Goal: Task Accomplishment & Management: Complete application form

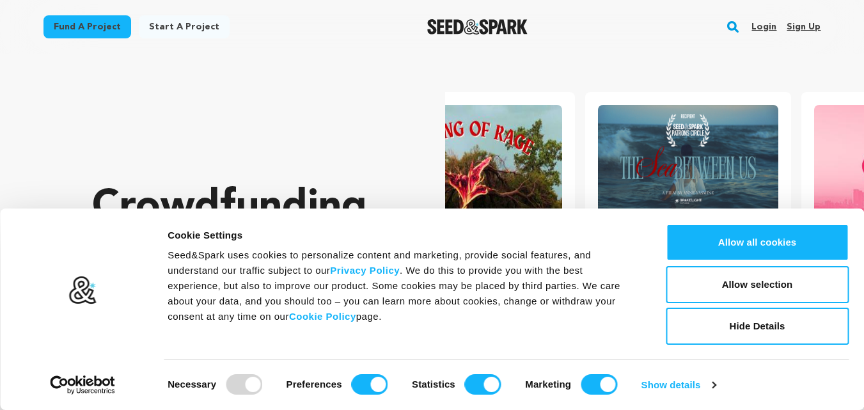
scroll to position [0, 226]
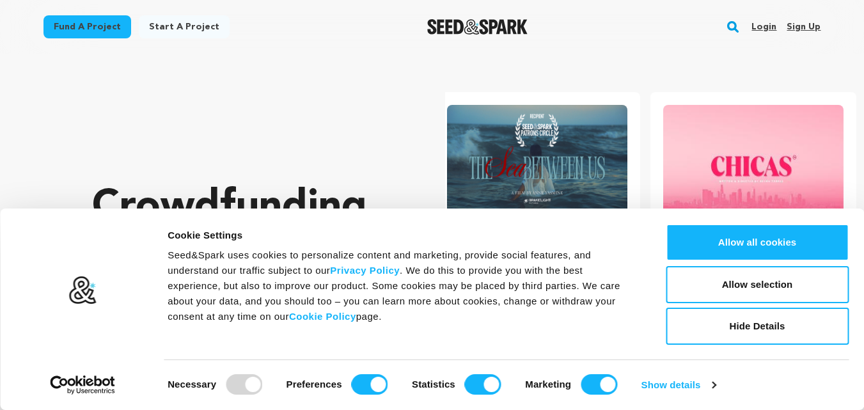
click at [800, 24] on link "Sign up" at bounding box center [803, 27] width 34 height 20
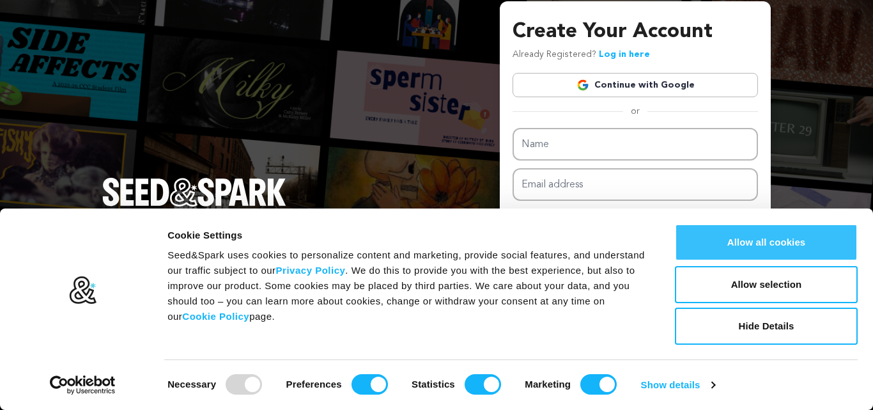
click at [747, 244] on button "Allow all cookies" at bounding box center [766, 242] width 183 height 37
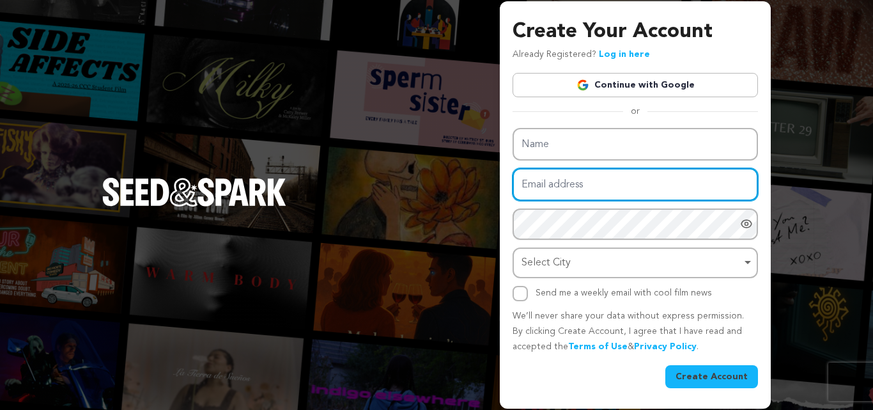
click at [572, 180] on input "Email address" at bounding box center [636, 184] width 246 height 33
paste input "[EMAIL_ADDRESS][DOMAIN_NAME]"
drag, startPoint x: 579, startPoint y: 186, endPoint x: 458, endPoint y: 189, distance: 120.9
click at [458, 189] on div "Create Your Account Already Registered? Log in here Continue with Google or eyJ…" at bounding box center [436, 205] width 873 height 410
type input "vagiya2773@fursee.com"
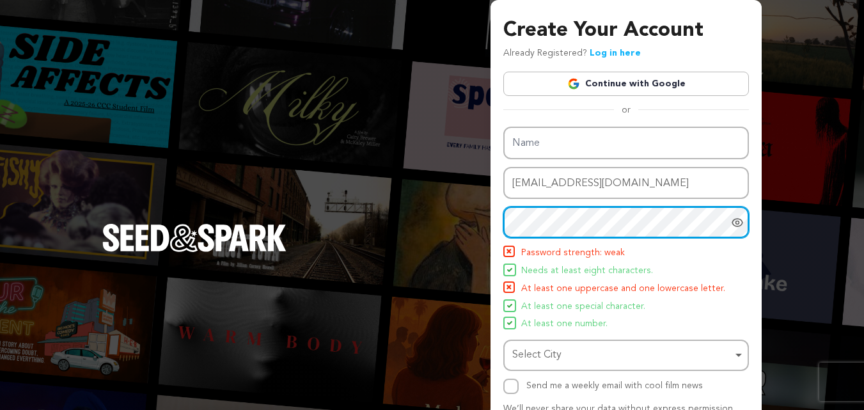
click at [502, 217] on div "Create Your Account Already Registered? Log in here Continue with Google or eyJ…" at bounding box center [625, 250] width 271 height 501
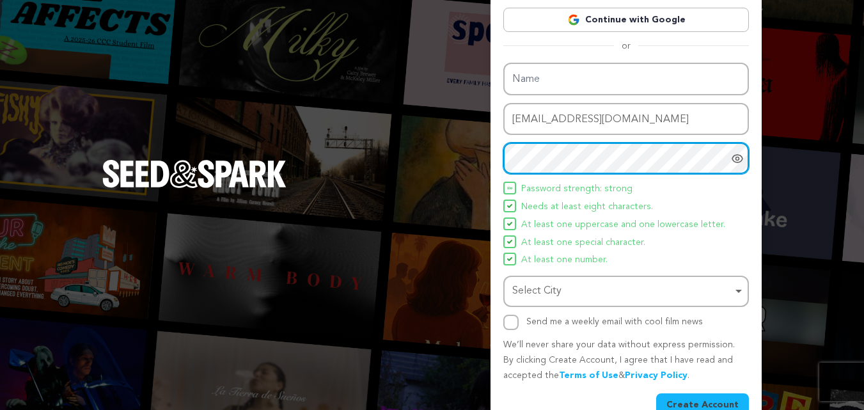
scroll to position [91, 0]
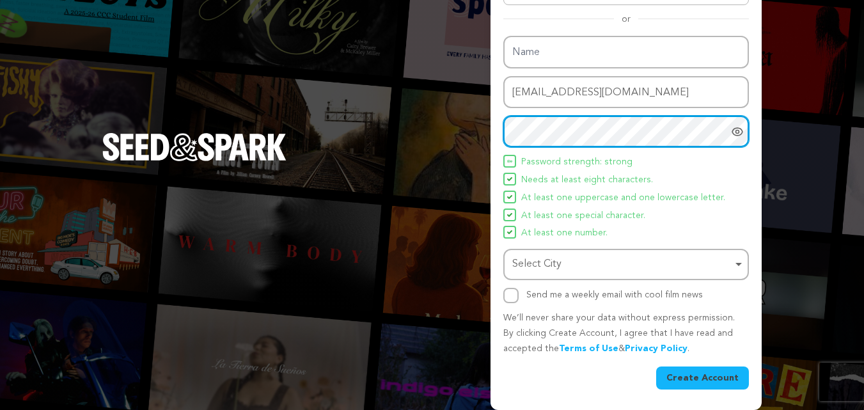
click at [597, 258] on div "Select City Remove item" at bounding box center [622, 264] width 220 height 19
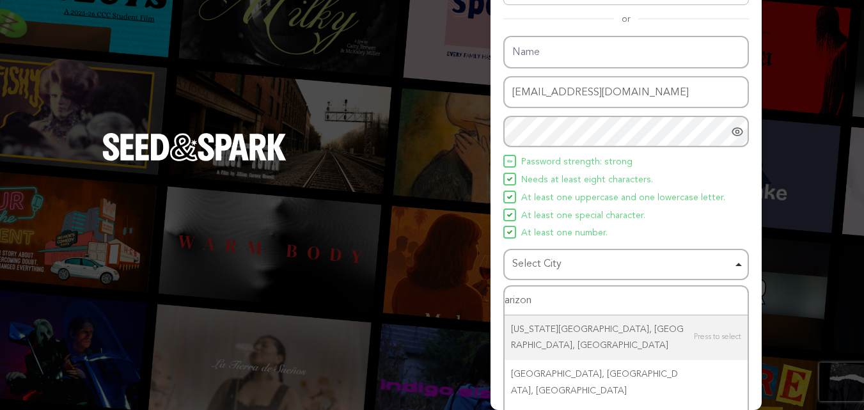
type input "arizona"
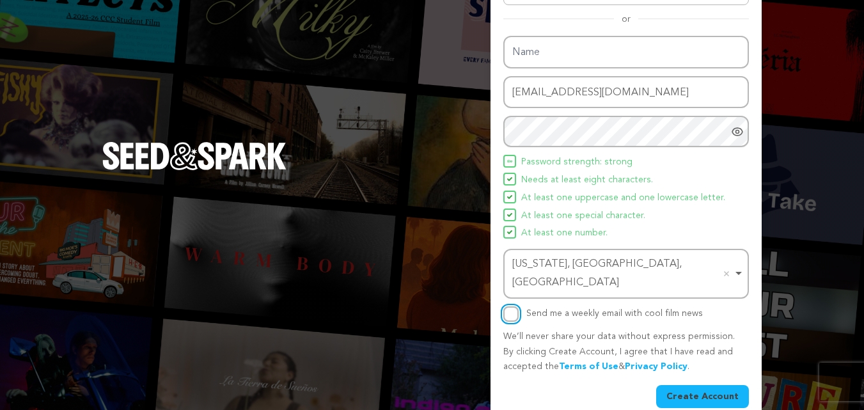
click at [513, 306] on input "Send me a weekly email with cool film news" at bounding box center [510, 313] width 15 height 15
checkbox input "true"
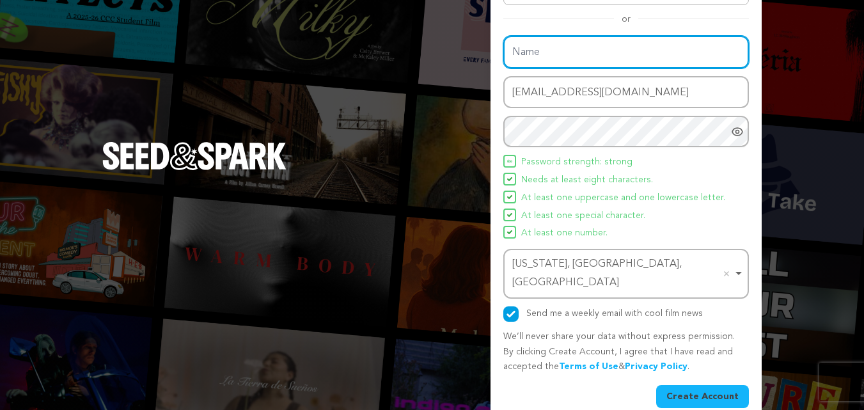
click at [592, 45] on input "Name" at bounding box center [626, 52] width 246 height 33
paste input "stanfordglobaleducation"
type input "stanfordglobaleducation"
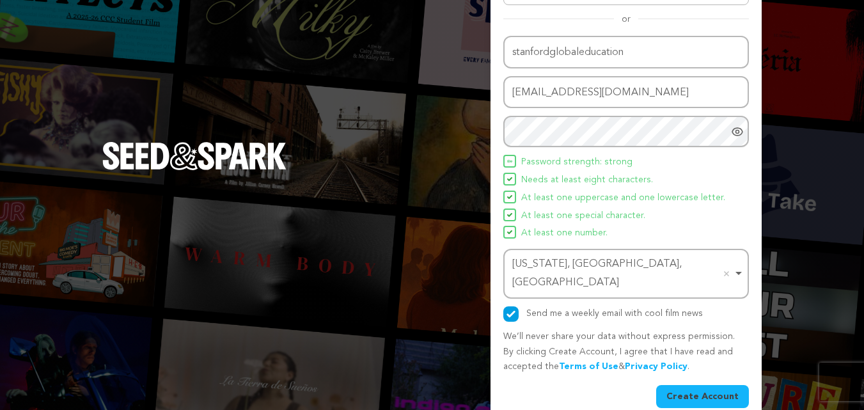
click at [698, 385] on button "Create Account" at bounding box center [702, 396] width 93 height 23
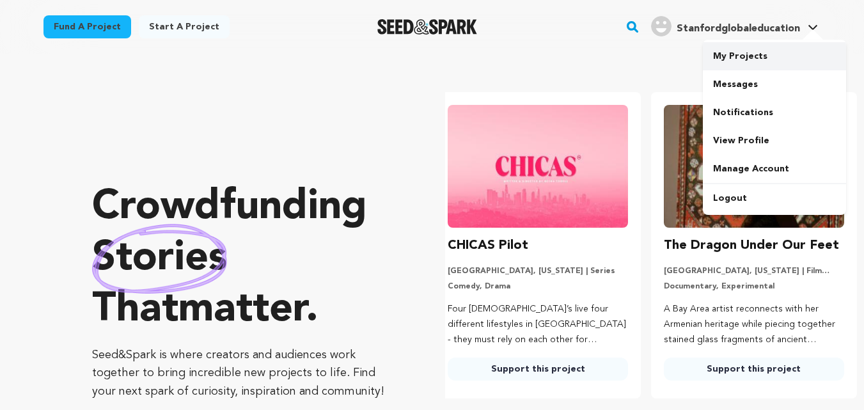
scroll to position [0, 226]
click at [731, 52] on link "My Projects" at bounding box center [774, 56] width 143 height 28
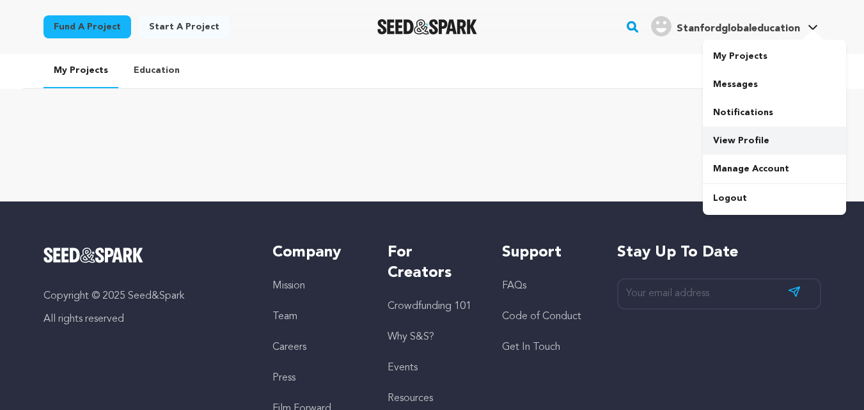
click at [735, 135] on link "View Profile" at bounding box center [774, 141] width 143 height 28
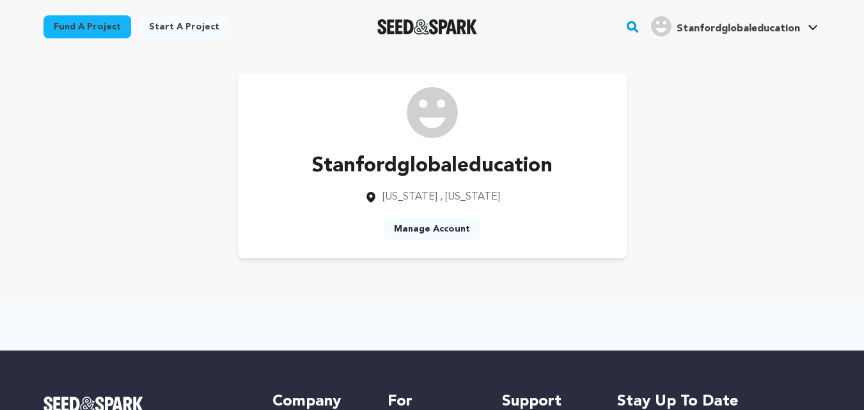
click at [439, 234] on link "Manage Account" at bounding box center [432, 228] width 97 height 23
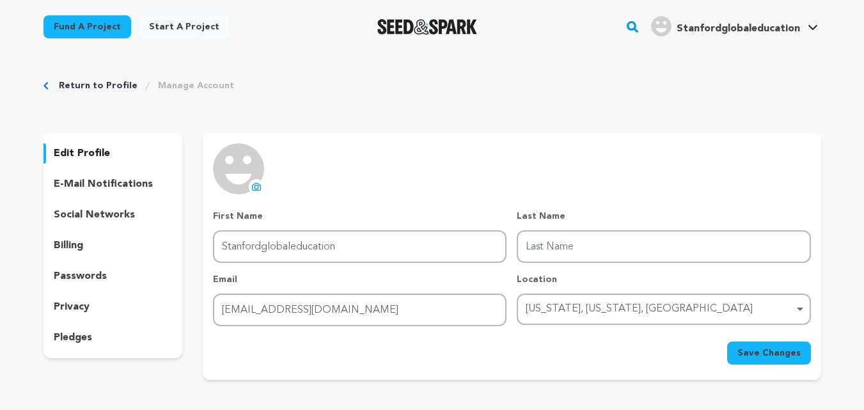
click at [82, 150] on p "edit profile" at bounding box center [82, 153] width 56 height 15
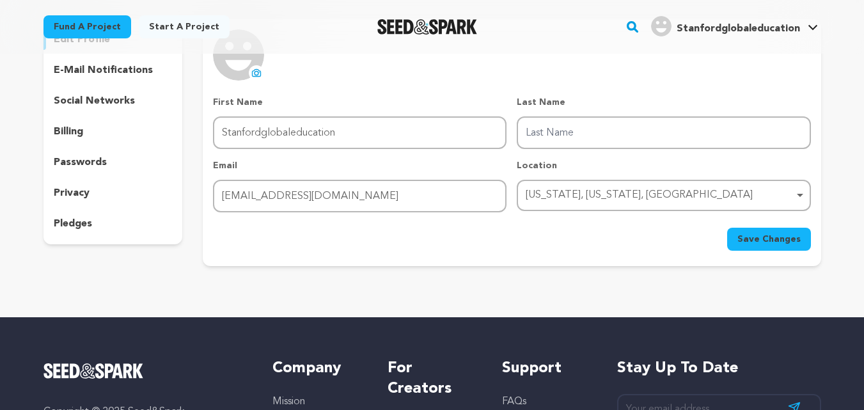
scroll to position [64, 0]
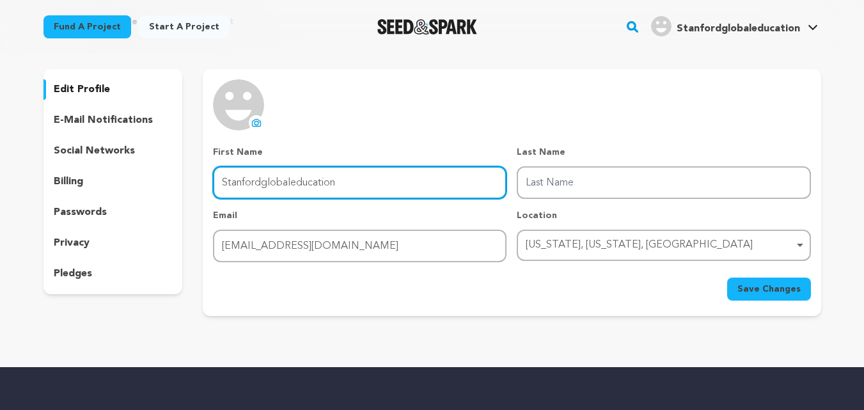
click at [299, 190] on input "Stanfordglobaleducation" at bounding box center [359, 182] width 293 height 33
click at [355, 182] on input "Stanfordglobaleducation" at bounding box center [359, 182] width 293 height 33
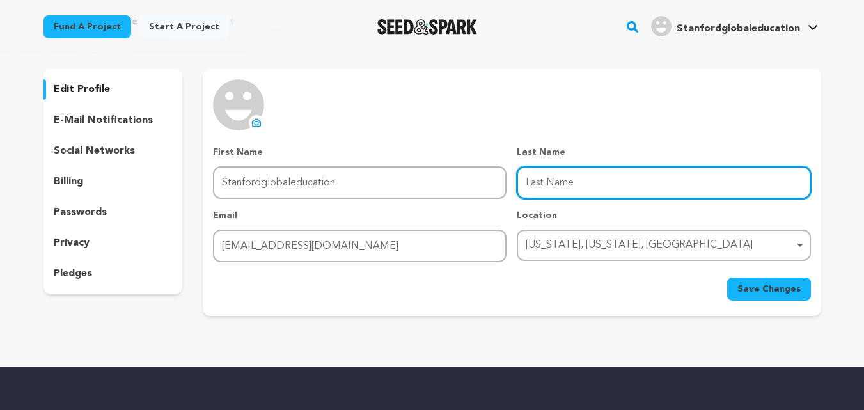
click at [640, 180] on input "Last Name" at bounding box center [663, 182] width 293 height 33
type input "stanfordglobaleducation"
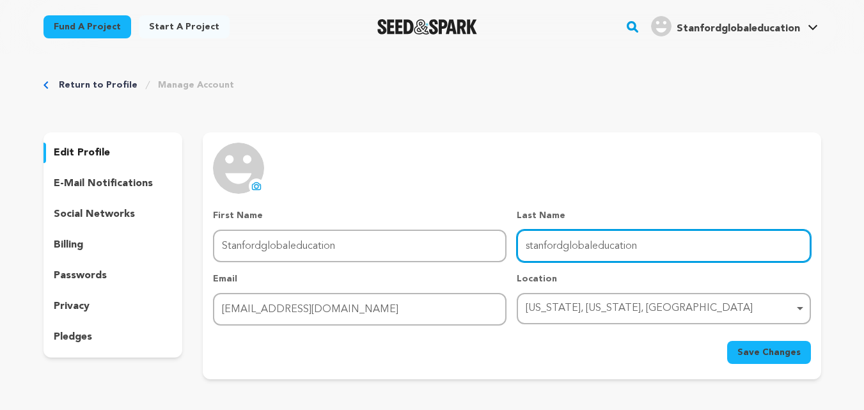
scroll to position [0, 0]
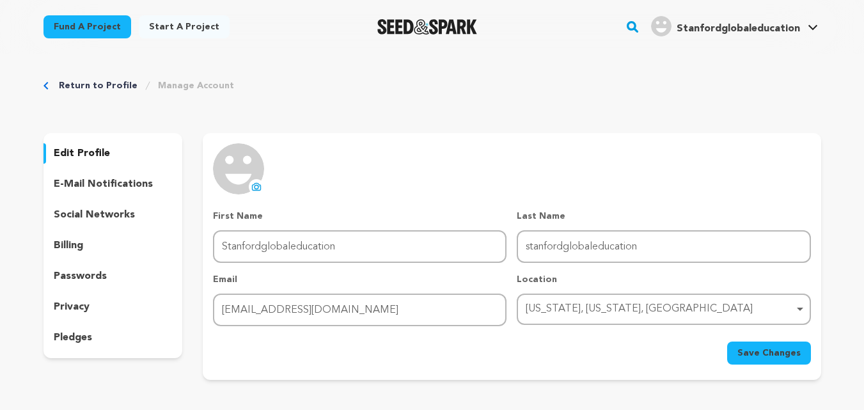
click at [793, 352] on span "Save Changes" at bounding box center [768, 353] width 63 height 13
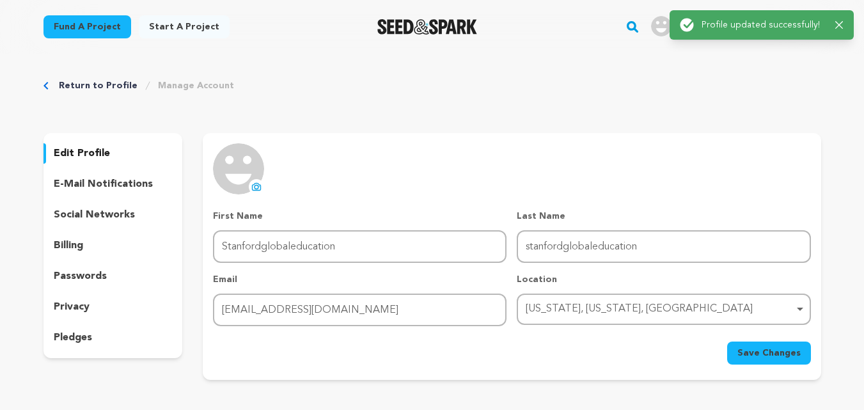
click at [90, 153] on p "edit profile" at bounding box center [82, 153] width 56 height 15
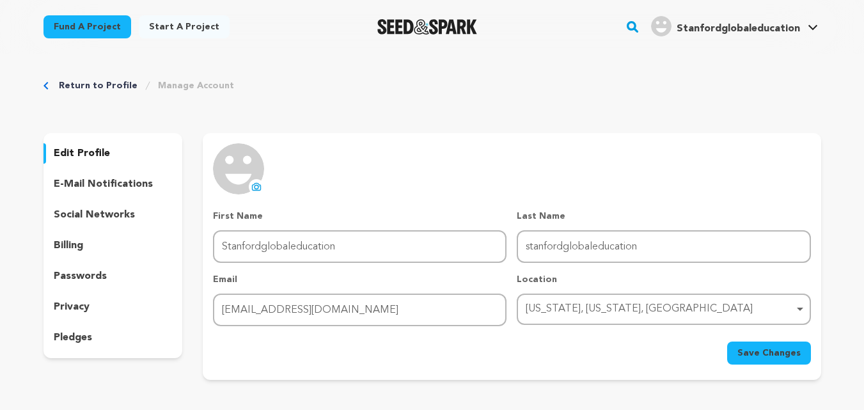
click at [70, 244] on p "billing" at bounding box center [68, 245] width 29 height 15
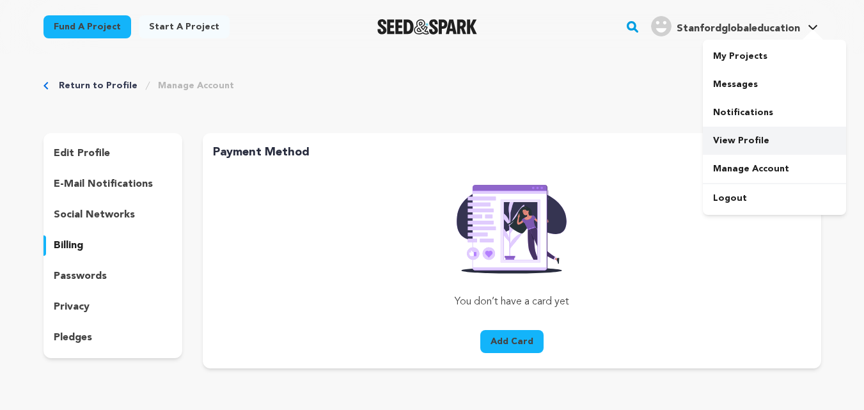
click at [738, 133] on link "View Profile" at bounding box center [774, 141] width 143 height 28
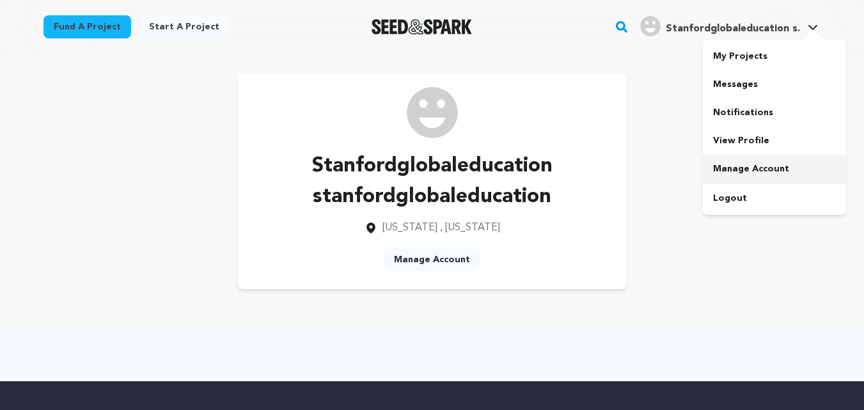
click at [760, 168] on link "Manage Account" at bounding box center [774, 169] width 143 height 28
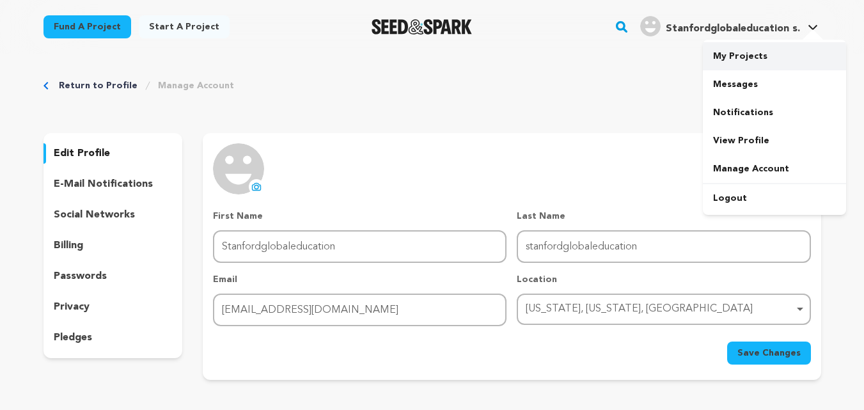
click at [737, 58] on link "My Projects" at bounding box center [774, 56] width 143 height 28
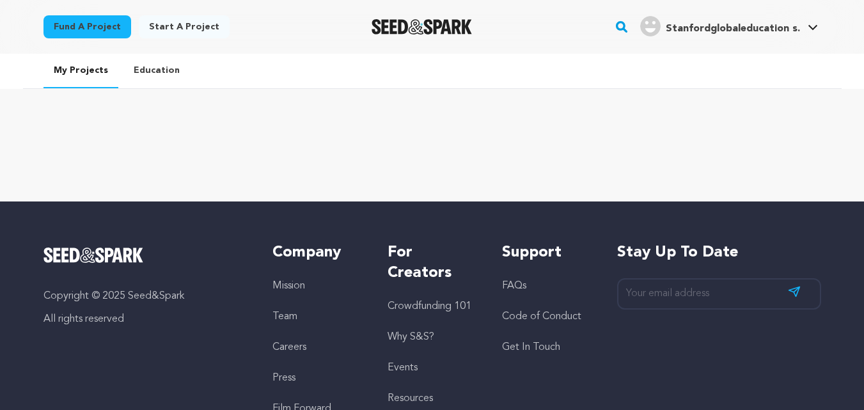
click at [176, 25] on link "Start a project" at bounding box center [184, 26] width 91 height 23
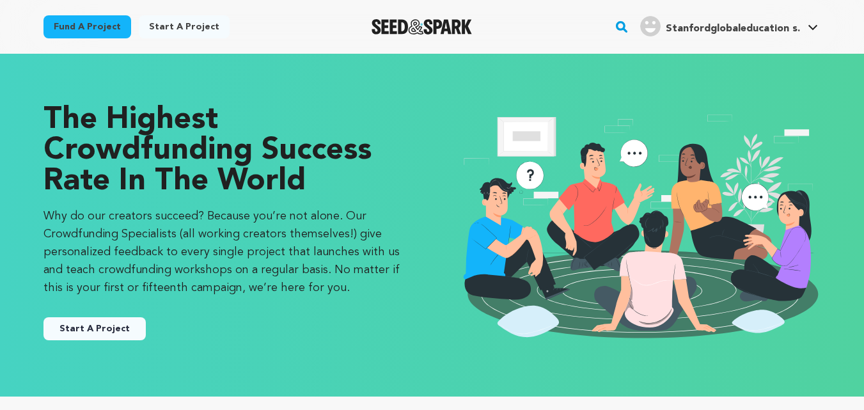
click at [105, 327] on button "Start A Project" at bounding box center [94, 328] width 102 height 23
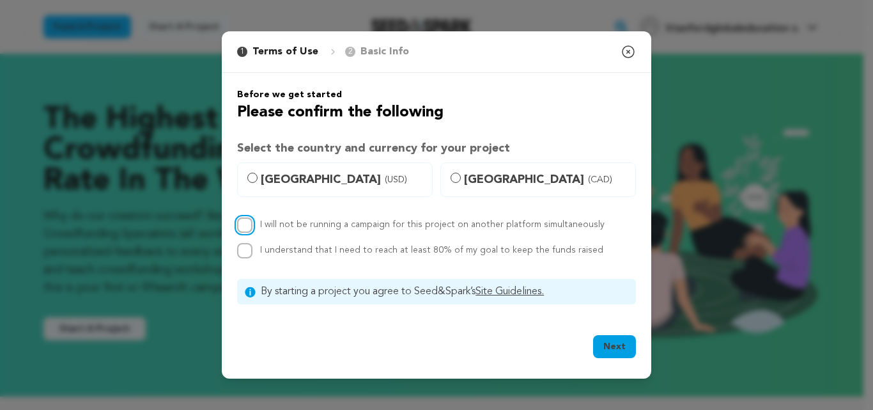
click at [244, 222] on input "I will not be running a campaign for this project on another platform simultane…" at bounding box center [244, 224] width 15 height 15
checkbox input "true"
click at [253, 181] on input "United States (USD)" at bounding box center [252, 178] width 10 height 10
radio input "true"
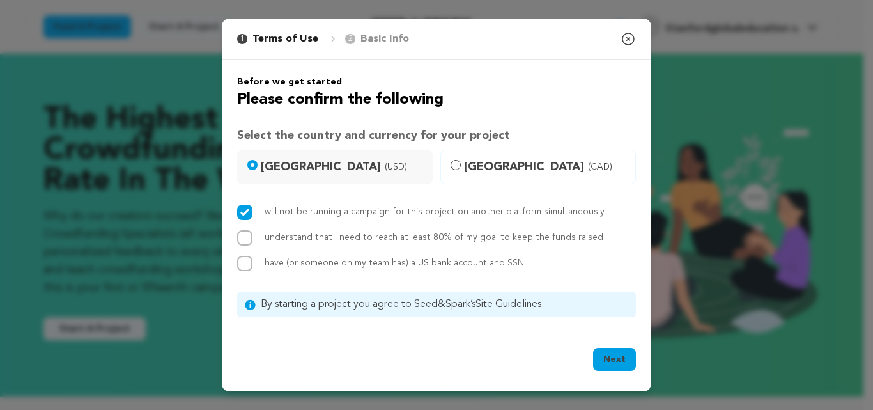
click at [620, 359] on button "Next" at bounding box center [614, 359] width 43 height 23
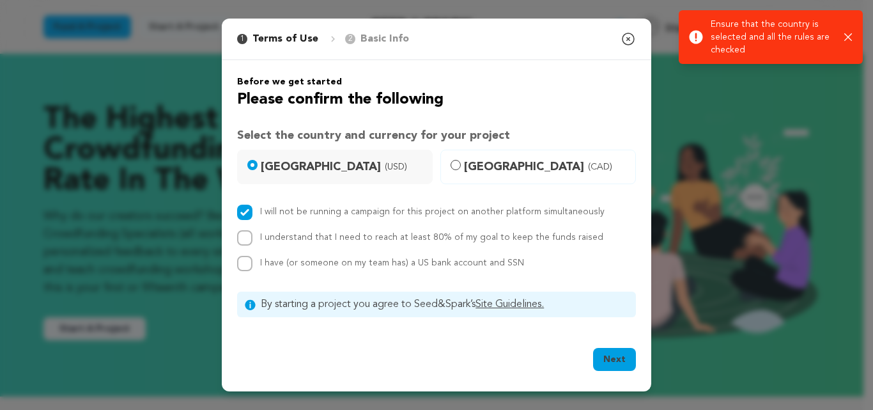
click at [853, 40] on div "Success: Info: Warning: Error: Ensure that the country is selected and all the …" at bounding box center [771, 37] width 184 height 54
click at [247, 241] on input "I understand that I need to reach at least 80% of my goal to keep the funds rai…" at bounding box center [244, 237] width 15 height 15
checkbox input "true"
click at [251, 262] on input "I have (or someone on my team has) a US bank account and SSN" at bounding box center [244, 263] width 15 height 15
checkbox input "true"
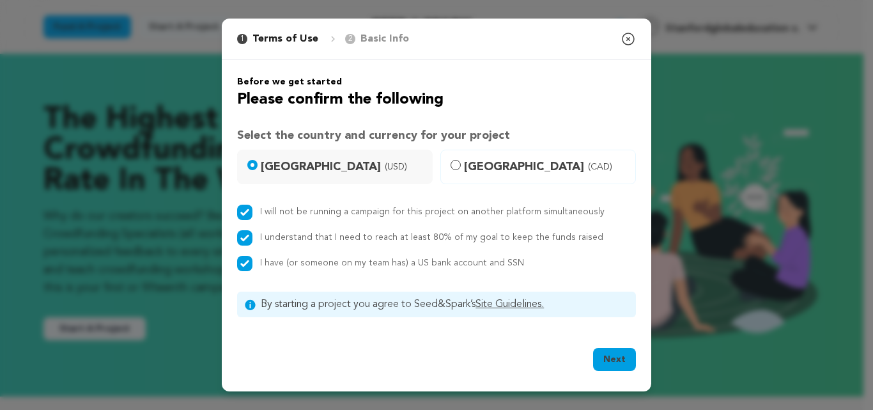
click at [619, 358] on button "Next" at bounding box center [614, 359] width 43 height 23
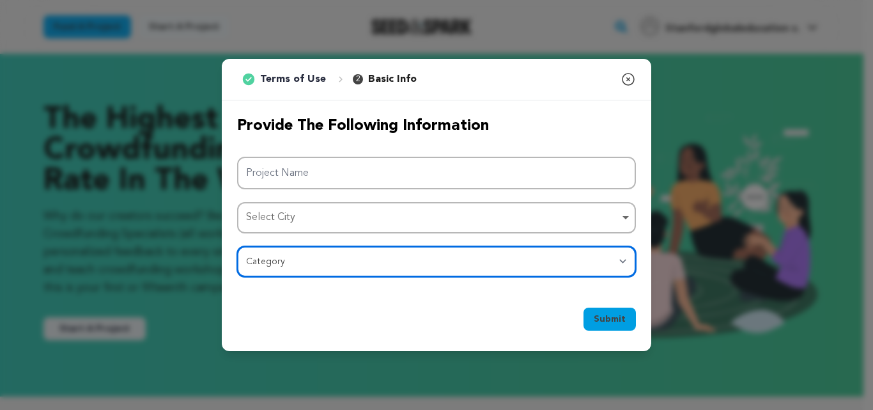
click at [488, 274] on select "Category Film Feature Film Short Series Film Festival Company Music Video VR Ex…" at bounding box center [436, 261] width 399 height 31
select select "10886"
click at [237, 246] on select "Category Film Feature Film Short Series Film Festival Company Music Video VR Ex…" at bounding box center [436, 261] width 399 height 31
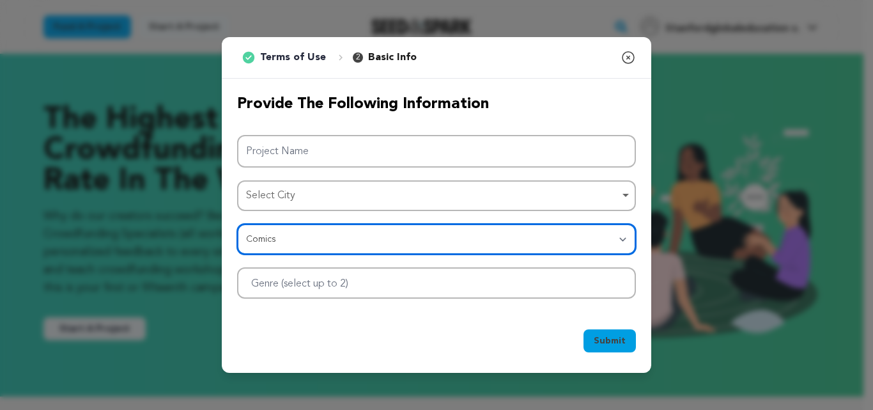
click at [419, 286] on div at bounding box center [436, 282] width 399 height 31
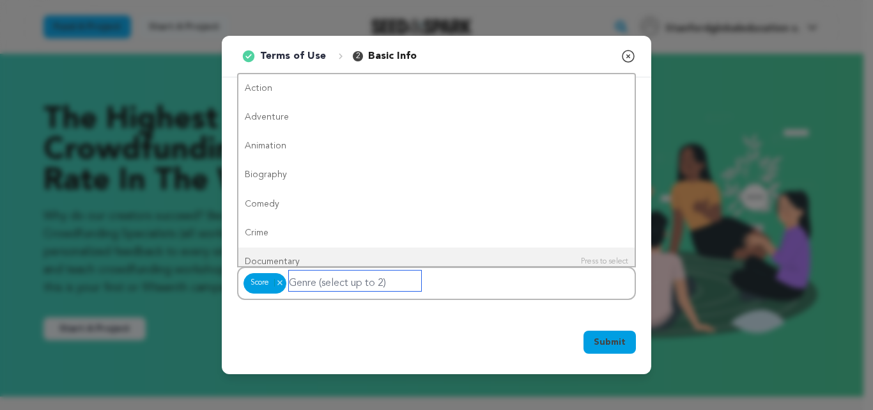
click at [484, 282] on div "Score Score Remove item" at bounding box center [436, 283] width 399 height 33
click at [481, 279] on div "Score Score Remove item" at bounding box center [436, 283] width 399 height 33
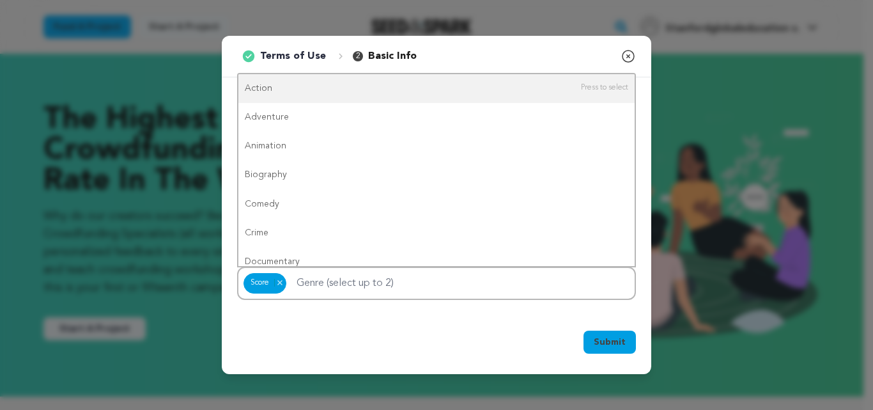
click at [629, 54] on icon "button" at bounding box center [628, 56] width 15 height 15
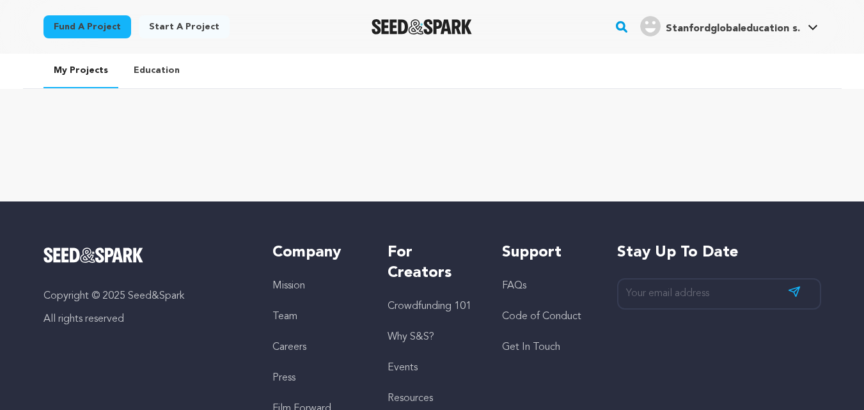
click at [157, 68] on link "Education" at bounding box center [156, 70] width 66 height 33
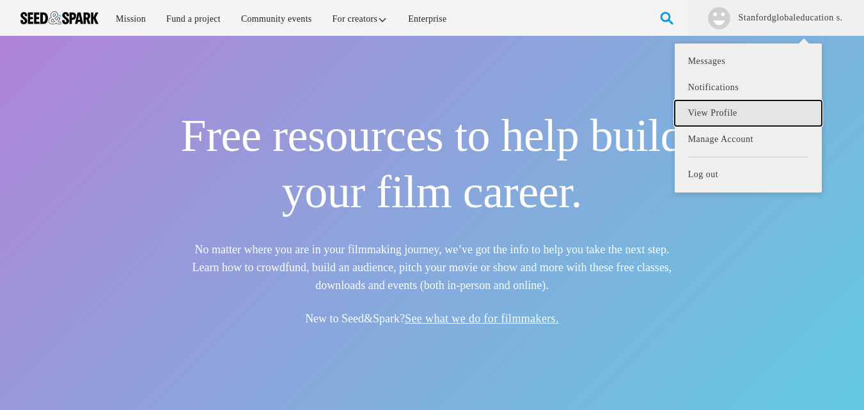
click at [707, 113] on link "View Profile" at bounding box center [748, 113] width 147 height 26
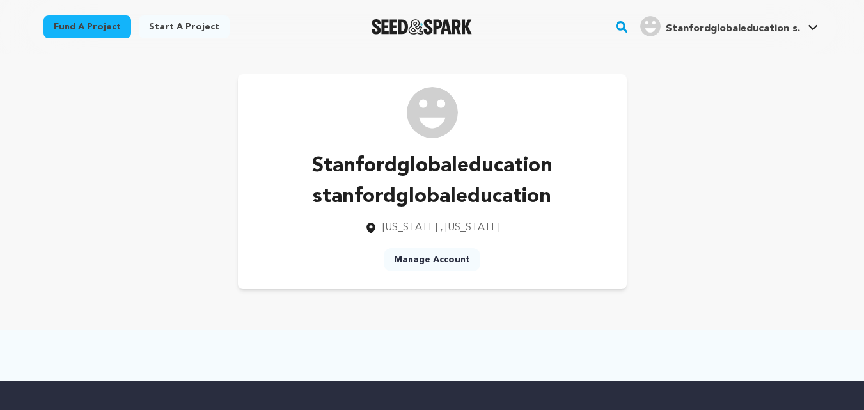
click at [426, 257] on link "Manage Account" at bounding box center [432, 259] width 97 height 23
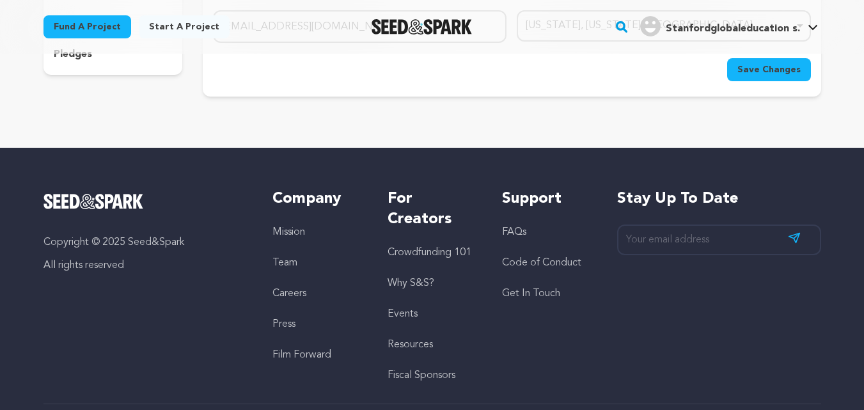
scroll to position [29, 0]
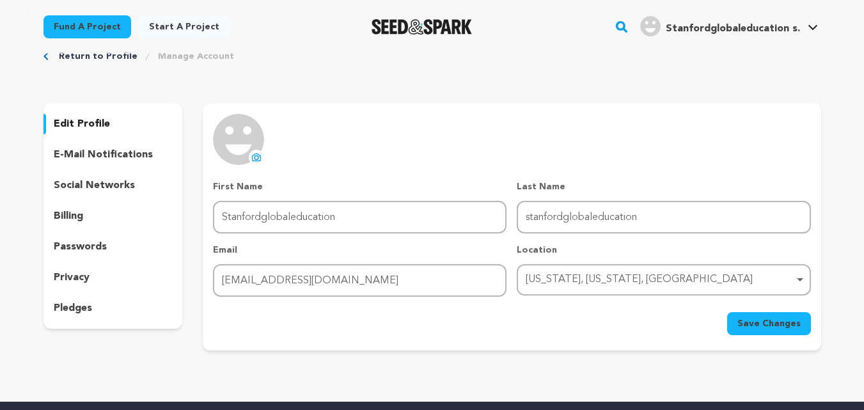
click at [654, 33] on img "Stanfordglobaleducation s.'s Profile" at bounding box center [650, 26] width 20 height 20
